Goal: Check status: Check status

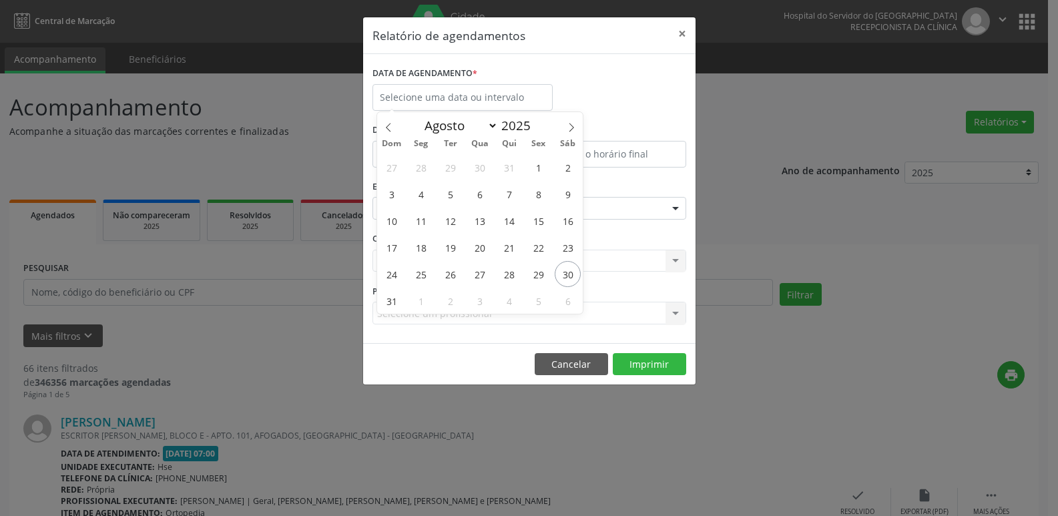
select select "7"
click at [573, 274] on span "30" at bounding box center [568, 274] width 26 height 26
type input "[DATE]"
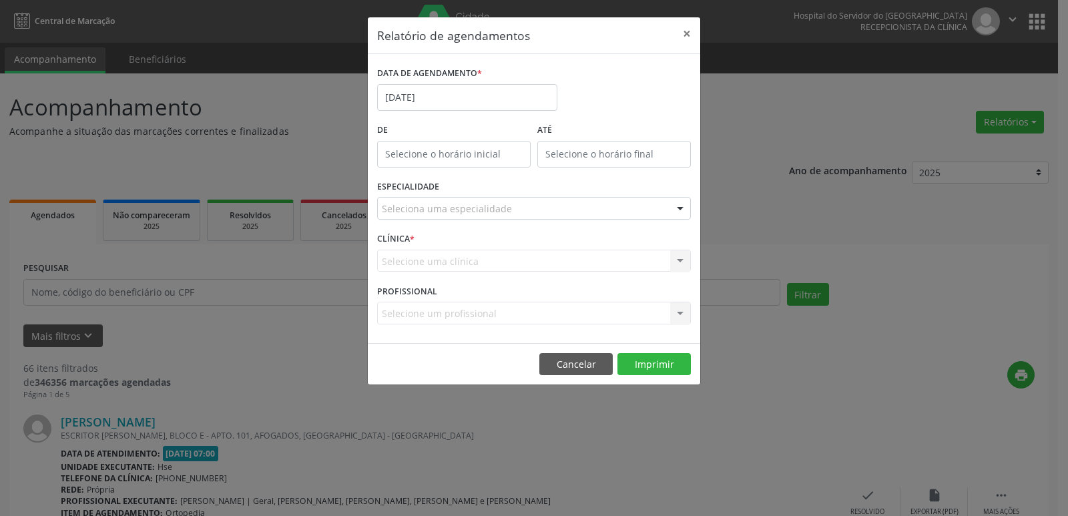
click at [436, 146] on input "text" at bounding box center [453, 154] width 153 height 27
type input "12:00"
click at [681, 39] on button "×" at bounding box center [686, 33] width 27 height 33
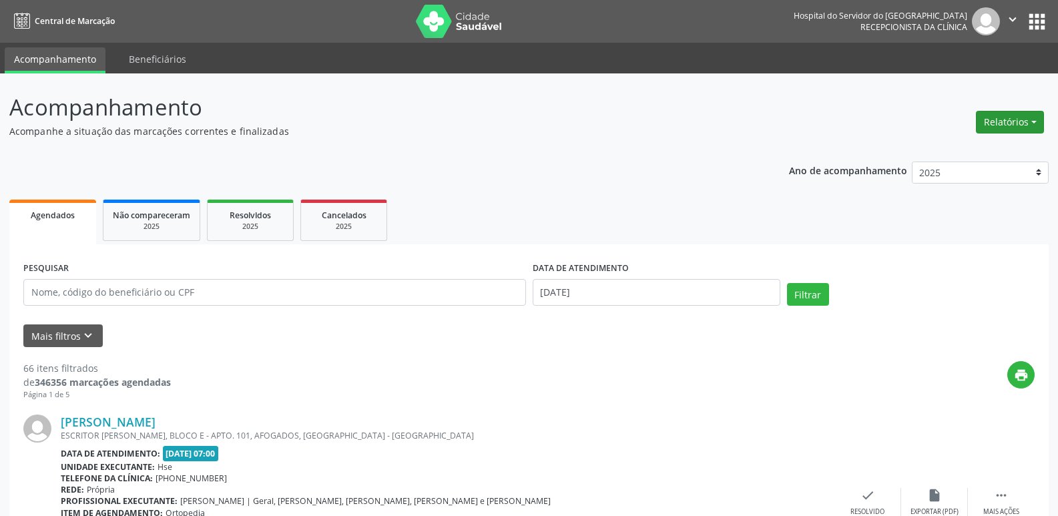
click at [983, 129] on button "Relatórios" at bounding box center [1010, 122] width 68 height 23
click at [939, 146] on link "Agendamentos" at bounding box center [972, 150] width 143 height 19
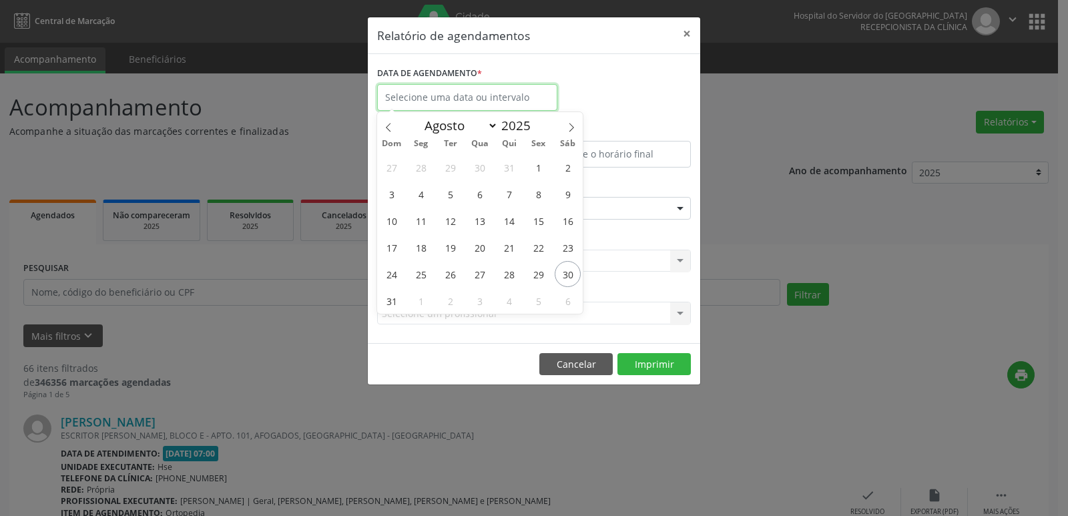
click at [422, 94] on input "text" at bounding box center [467, 97] width 180 height 27
click at [567, 270] on span "30" at bounding box center [568, 274] width 26 height 26
type input "[DATE]"
click at [567, 270] on span "30" at bounding box center [568, 274] width 26 height 26
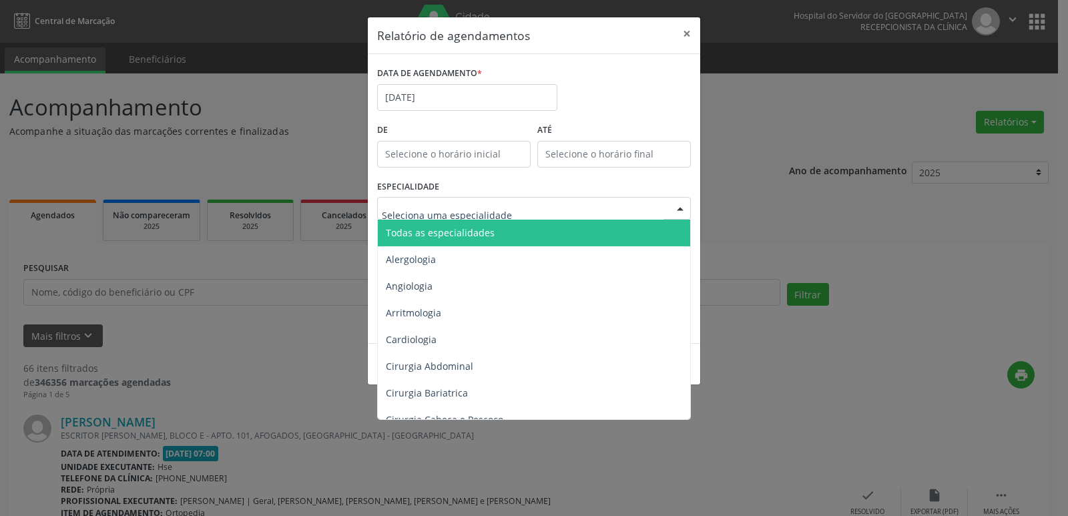
click at [434, 237] on span "Todas as especialidades" at bounding box center [440, 232] width 109 height 13
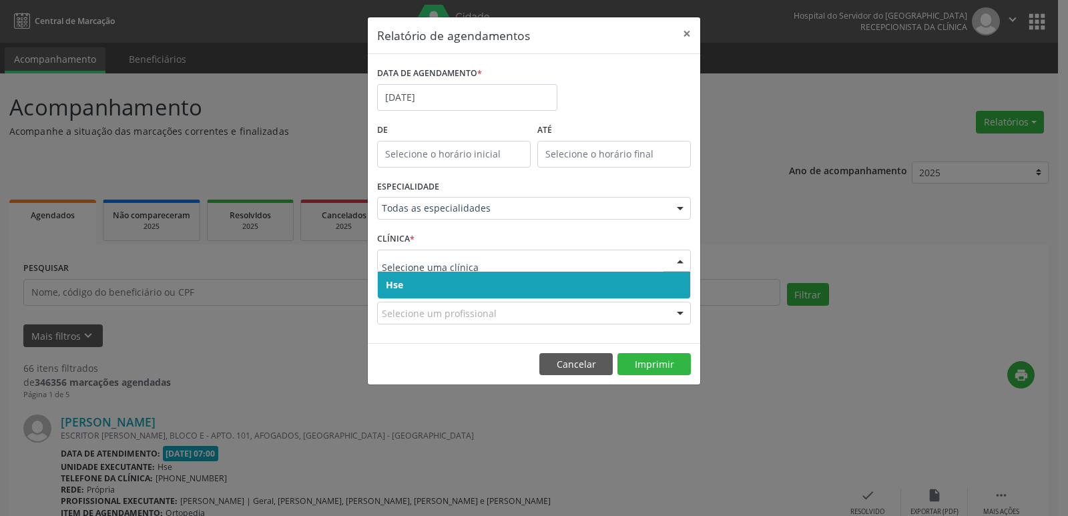
click at [430, 280] on span "Hse" at bounding box center [534, 285] width 312 height 27
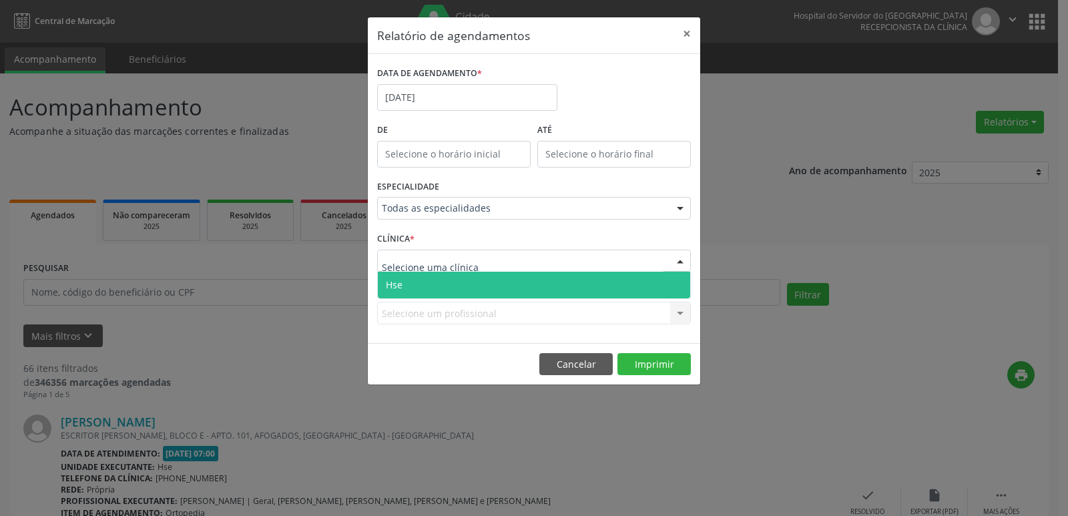
click at [434, 282] on span "Hse" at bounding box center [534, 285] width 312 height 27
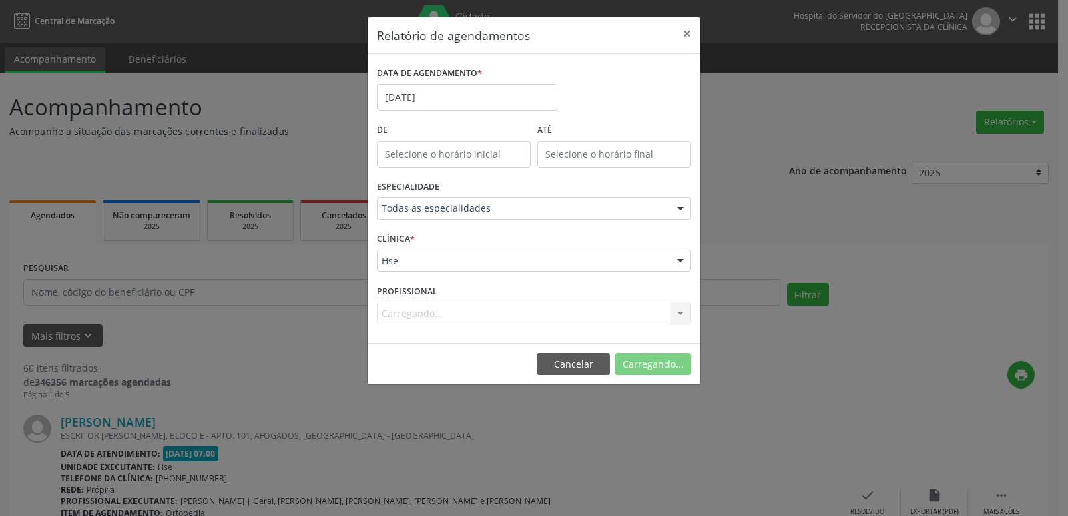
click at [434, 320] on div "Carregando... Nenhum resultado encontrado para: " " Não há nenhuma opção para s…" at bounding box center [534, 313] width 314 height 23
click at [439, 310] on div "Carregando... Nenhum resultado encontrado para: " " Não há nenhuma opção para s…" at bounding box center [534, 313] width 314 height 23
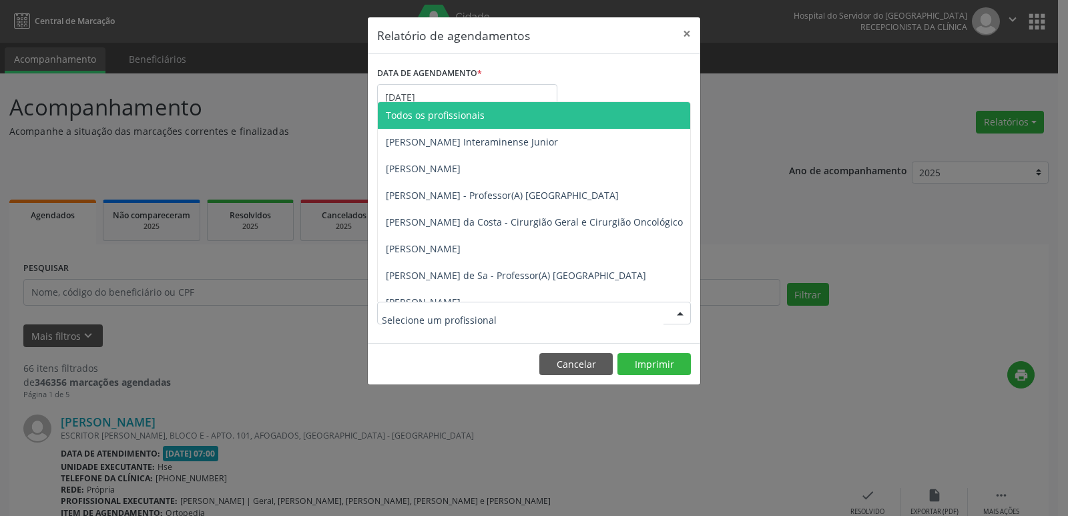
click at [456, 119] on span "Todos os profissionais" at bounding box center [435, 115] width 99 height 13
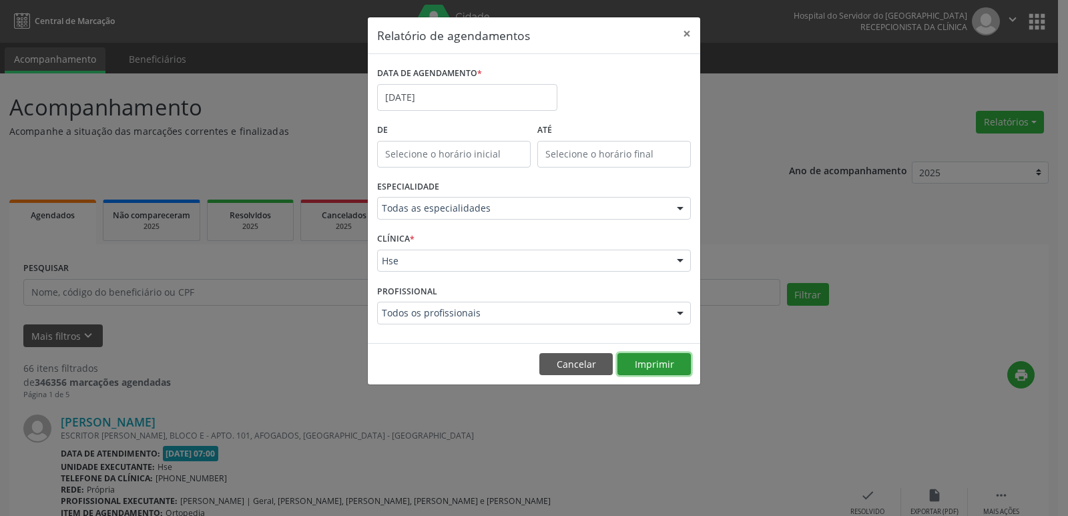
click at [662, 368] on button "Imprimir" at bounding box center [653, 364] width 73 height 23
click at [690, 30] on button "×" at bounding box center [686, 33] width 27 height 33
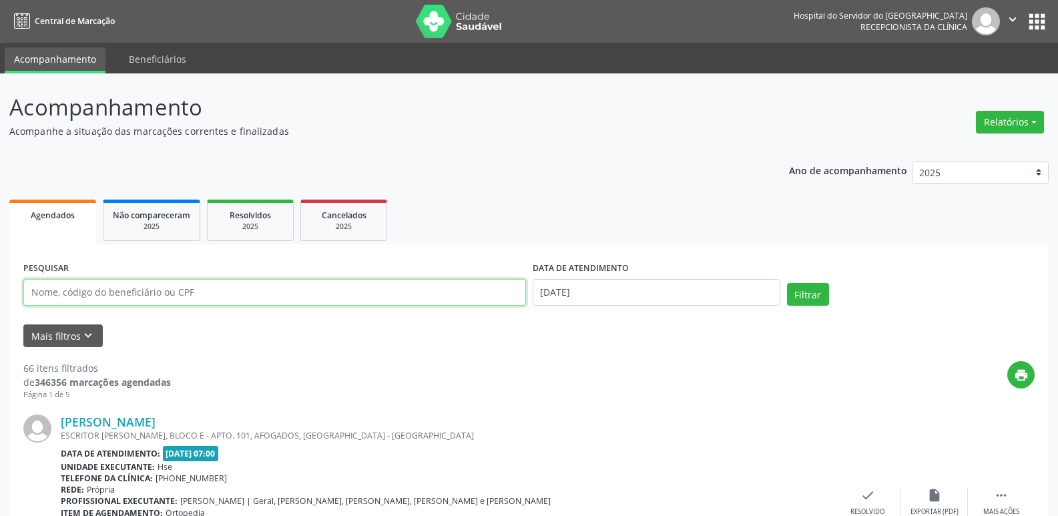
click at [388, 294] on input "text" at bounding box center [274, 292] width 502 height 27
click at [264, 287] on input "text" at bounding box center [274, 292] width 502 height 27
type input "58557520468"
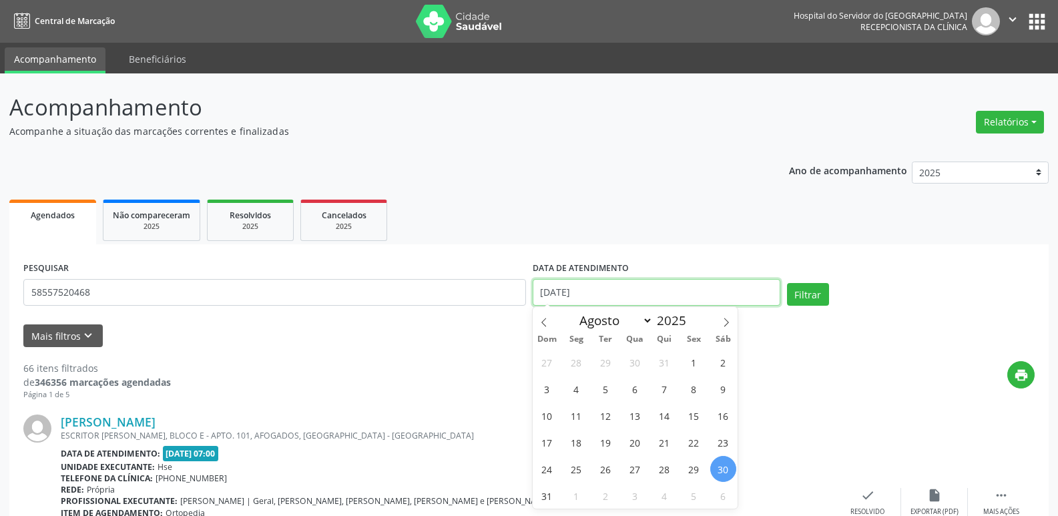
drag, startPoint x: 596, startPoint y: 289, endPoint x: 528, endPoint y: 298, distance: 68.7
click at [528, 298] on div "PESQUISAR 58557520468 DATA DE ATENDIMENTO [DATE] Filtrar" at bounding box center [529, 286] width 1018 height 57
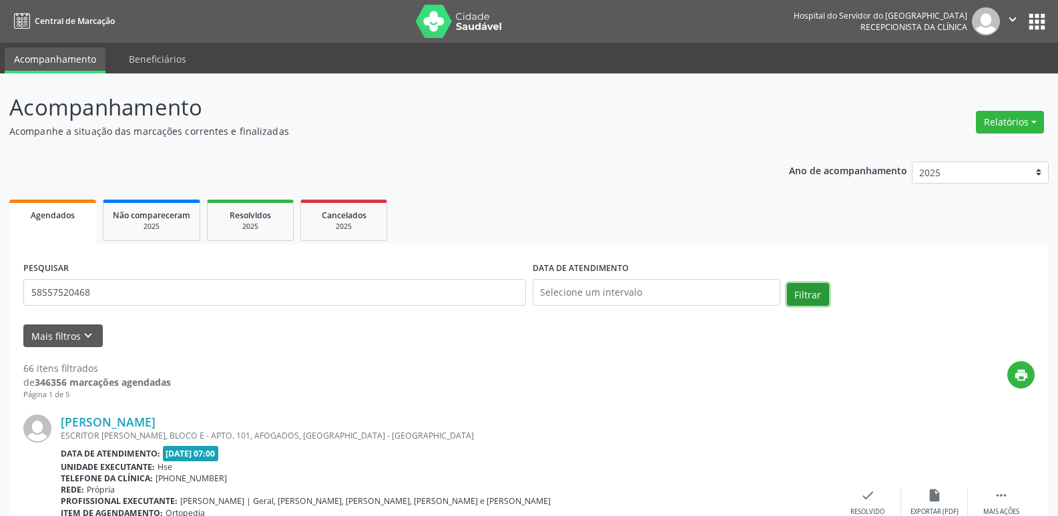
click at [803, 301] on button "Filtrar" at bounding box center [808, 294] width 42 height 23
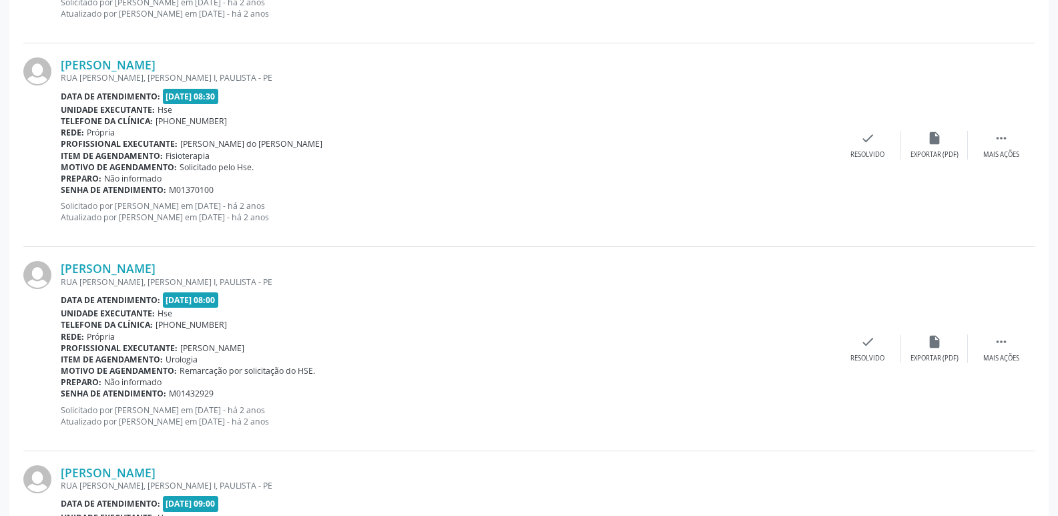
scroll to position [3003, 0]
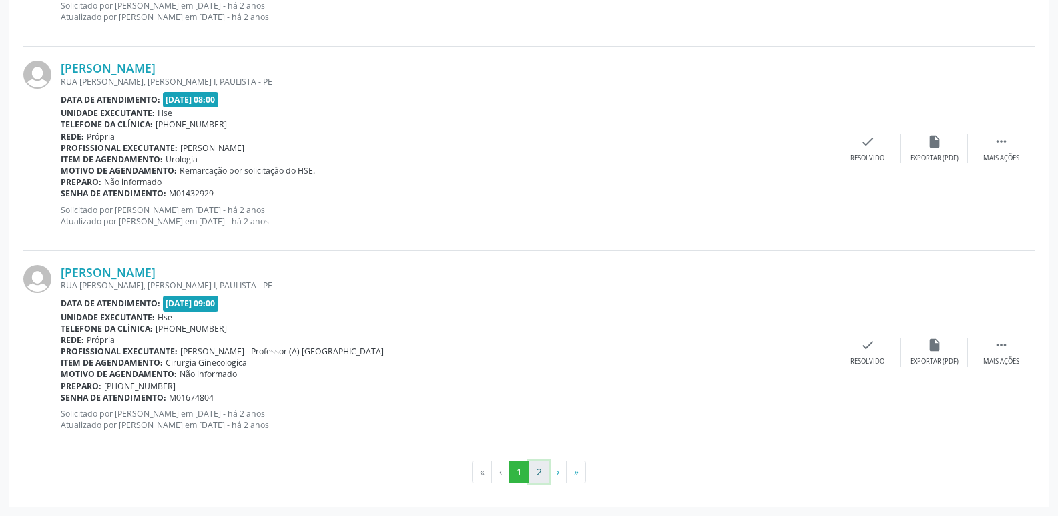
click at [532, 478] on button "2" at bounding box center [538, 471] width 21 height 23
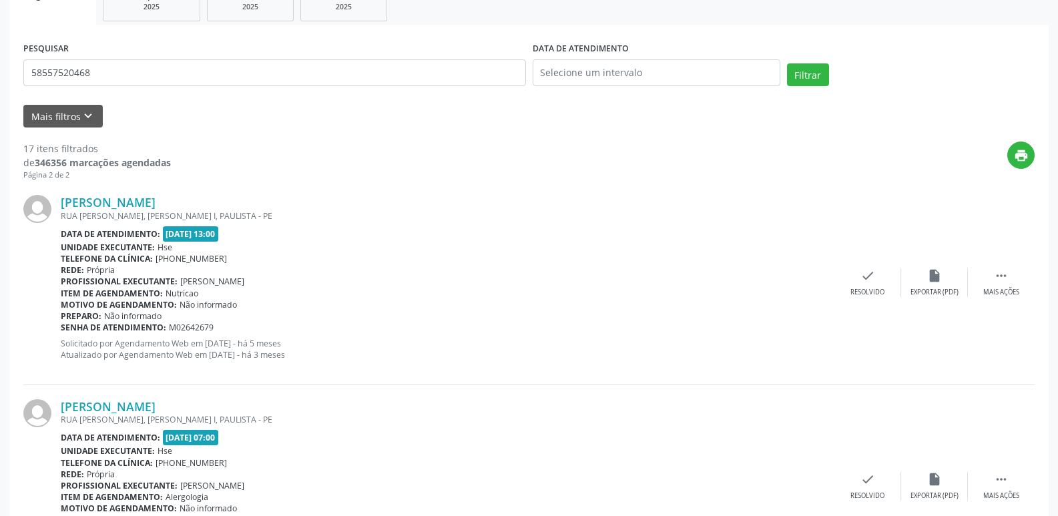
scroll to position [0, 0]
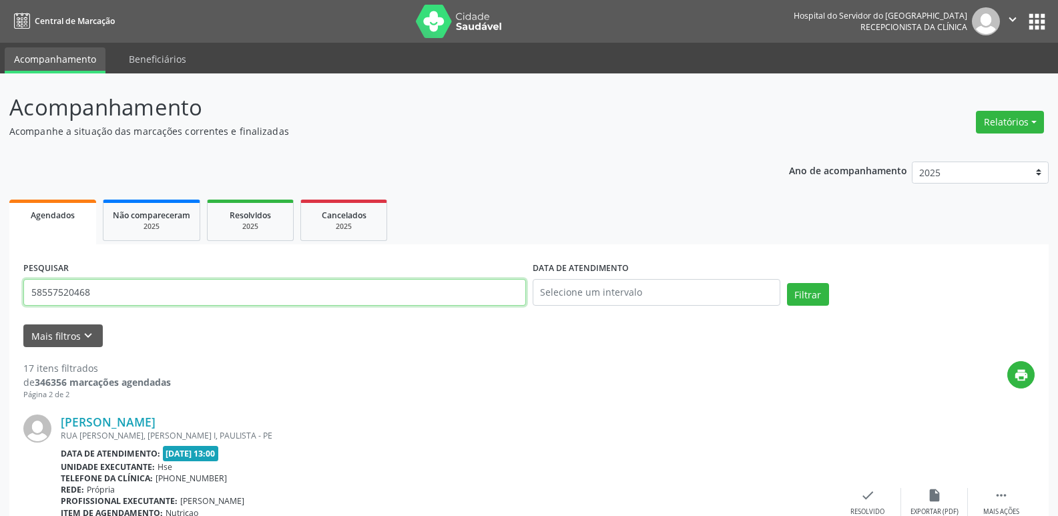
click at [292, 280] on input "58557520468" at bounding box center [274, 292] width 502 height 27
type input "5"
type input "44280718415"
click at [787, 283] on button "Filtrar" at bounding box center [808, 294] width 42 height 23
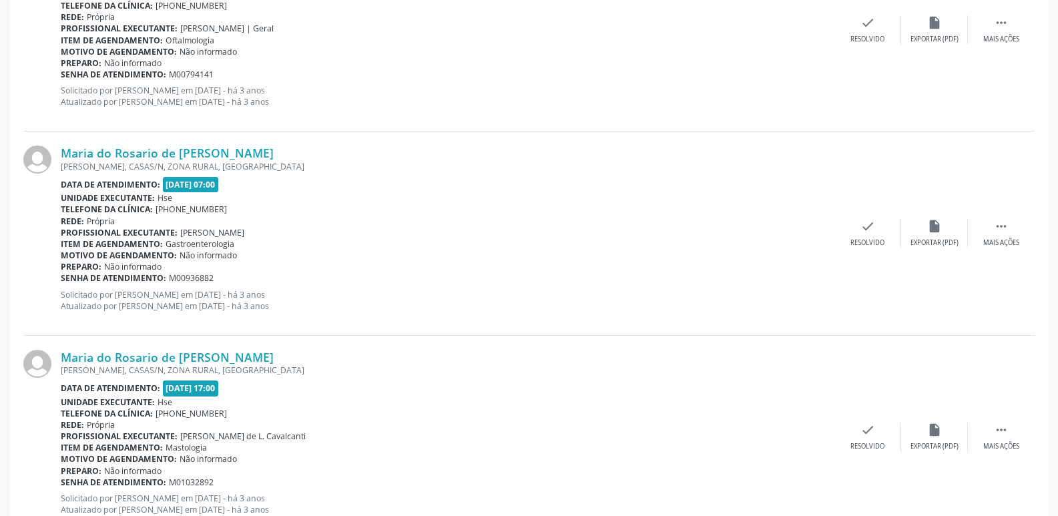
scroll to position [3003, 0]
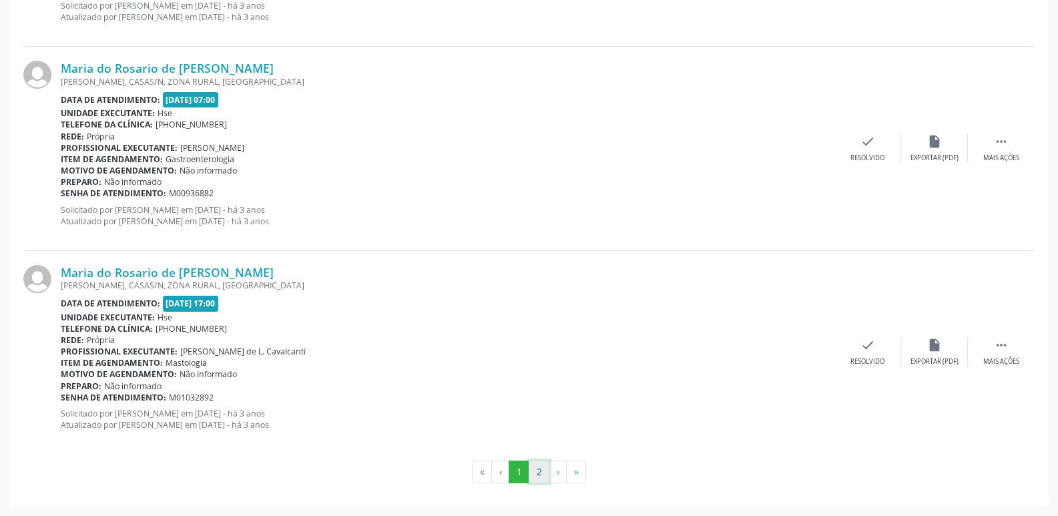
click at [536, 462] on button "2" at bounding box center [538, 471] width 21 height 23
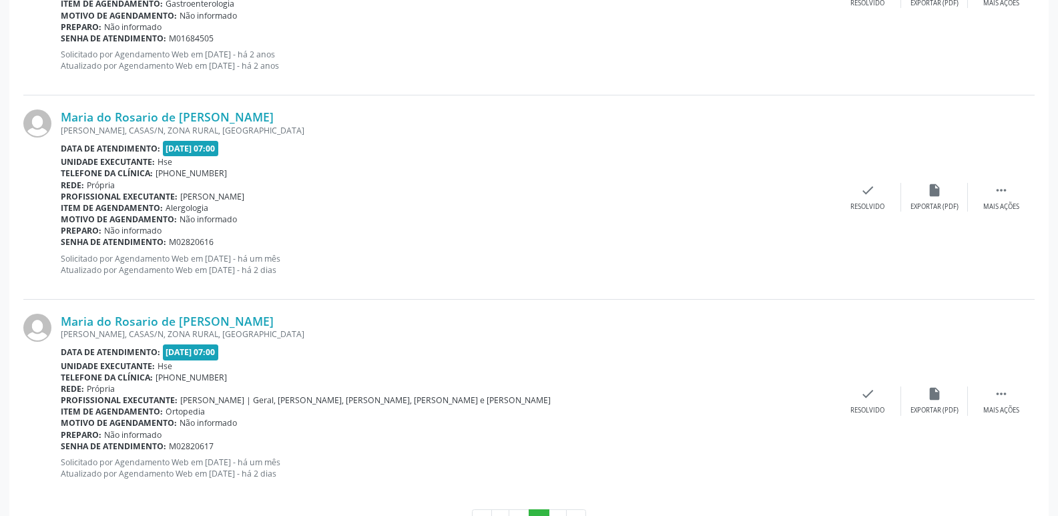
scroll to position [1984, 0]
